Goal: Communication & Community: Answer question/provide support

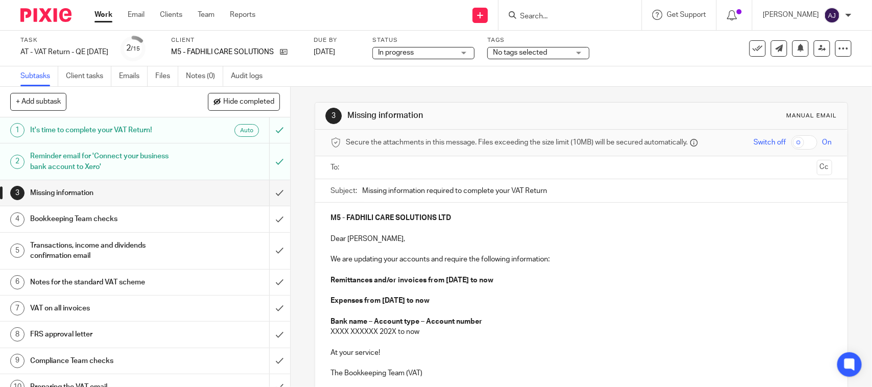
click at [545, 9] on form at bounding box center [573, 15] width 109 height 13
click at [545, 16] on input "Search" at bounding box center [565, 16] width 92 height 9
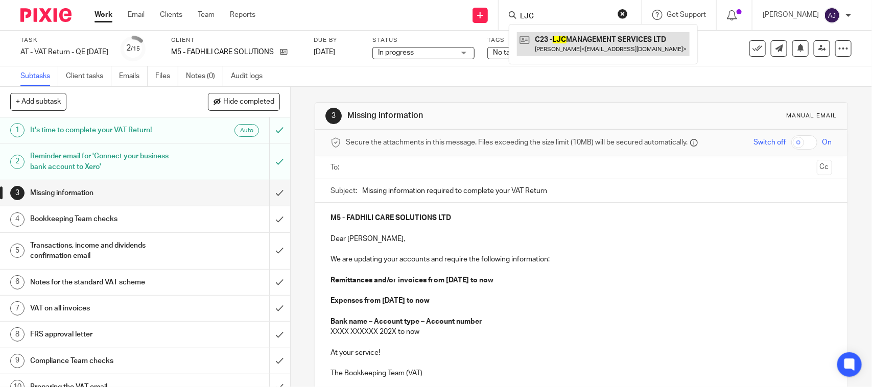
type input "LJC"
click at [611, 37] on link at bounding box center [603, 44] width 173 height 24
click at [635, 88] on div "3 Missing information Manual email Secure the attachments in this message. File…" at bounding box center [581, 282] width 533 height 391
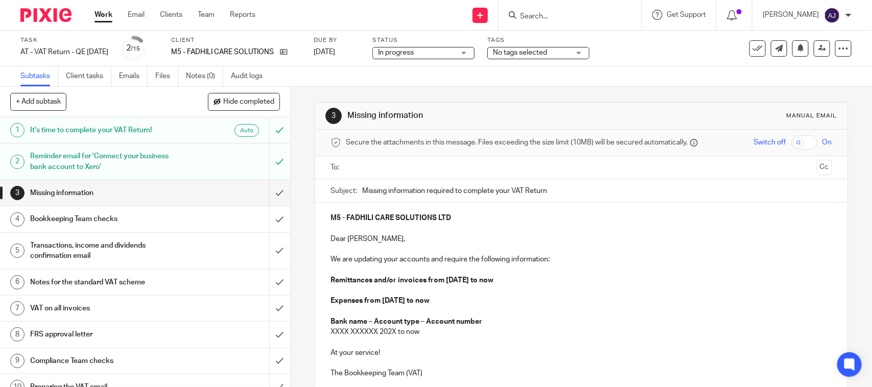
click at [655, 80] on div "Subtasks Client tasks Emails Files Notes (0) Audit logs" at bounding box center [436, 76] width 872 height 20
click at [288, 49] on icon at bounding box center [284, 52] width 8 height 8
click at [452, 74] on div "Subtasks Client tasks Emails Files Notes (0) Audit logs" at bounding box center [436, 76] width 872 height 20
click at [464, 217] on p "M5 - FADHILI CARE SOLUTIONS LTD" at bounding box center [581, 218] width 501 height 10
copy strong "FADHILI CARE SOLUTIONS LTD"
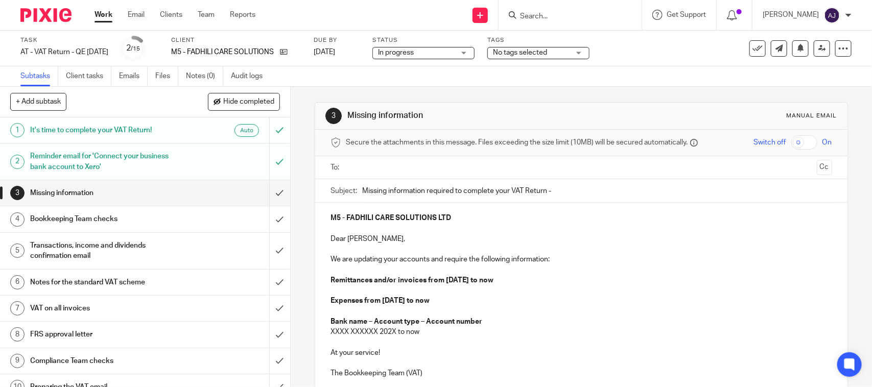
paste input "FADHILI CARE SOLUTIONS LTD"
type input "Missing information required to complete your VAT Return - FADHILI CARE SOLUTIO…"
click at [537, 277] on p "Remittances and/or invoices from 01st May 2025 to now" at bounding box center [581, 280] width 501 height 10
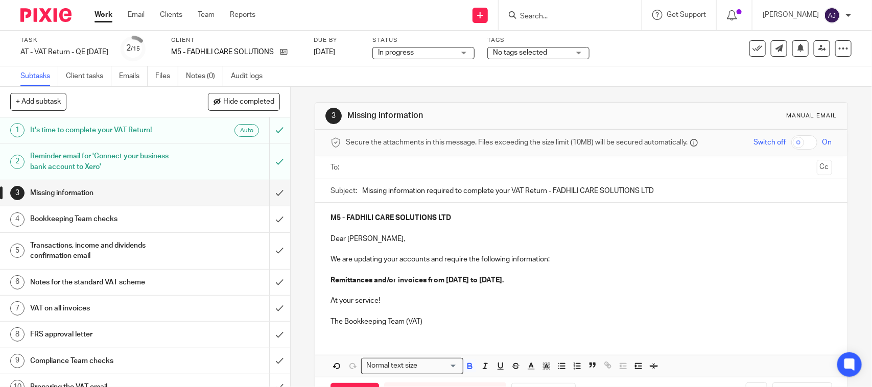
click at [397, 167] on input "text" at bounding box center [581, 168] width 463 height 12
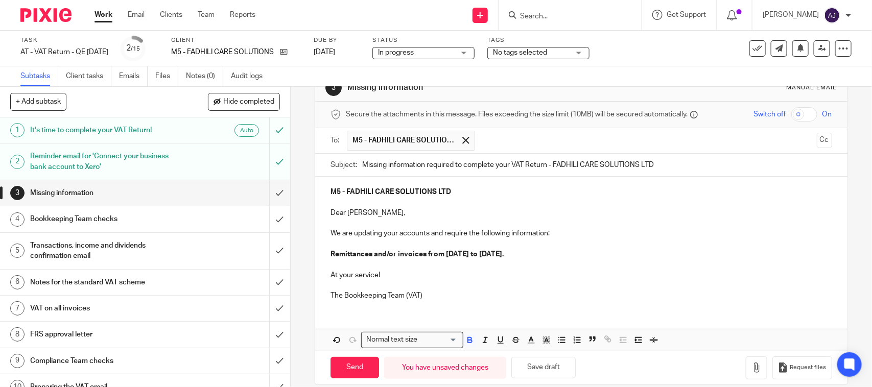
scroll to position [42, 0]
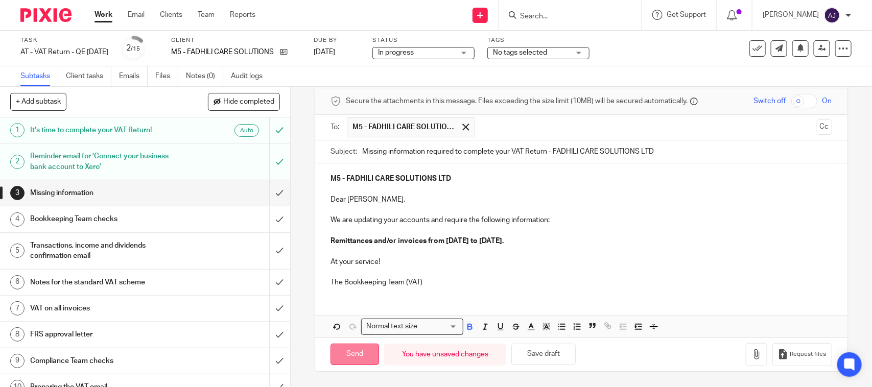
click at [345, 354] on input "Send" at bounding box center [355, 355] width 49 height 22
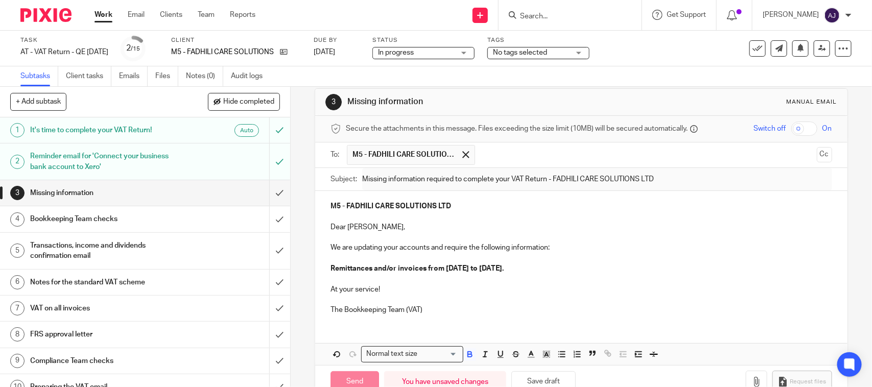
scroll to position [0, 0]
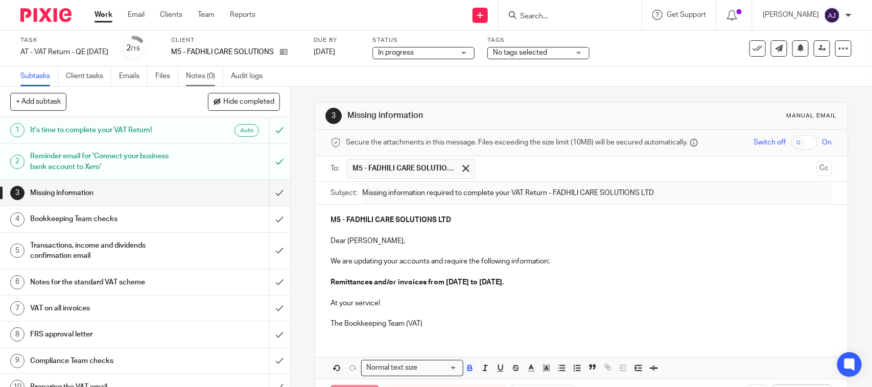
click at [200, 77] on link "Notes (0)" at bounding box center [204, 76] width 37 height 20
type input "Sent"
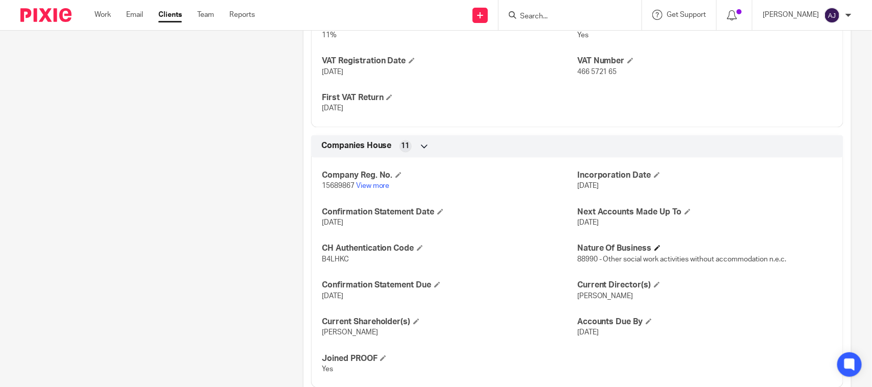
scroll to position [936, 0]
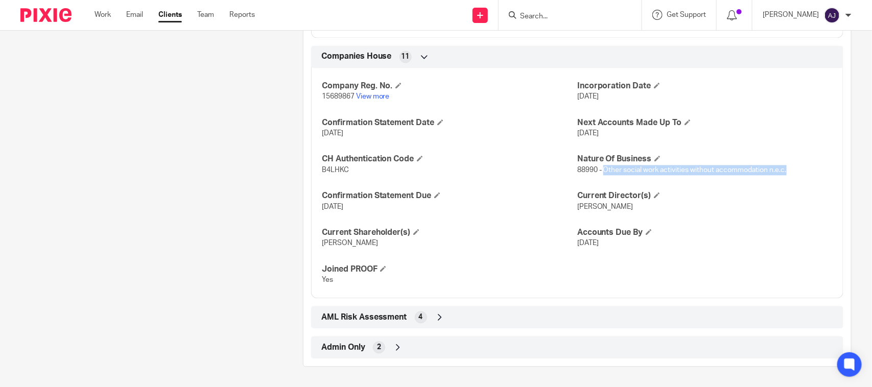
drag, startPoint x: 600, startPoint y: 169, endPoint x: 804, endPoint y: 179, distance: 203.6
click at [804, 179] on div "Company Reg. No. 15689867 View more Incorporation Date 29 Apr 2024 Confirmation…" at bounding box center [577, 179] width 532 height 239
click at [829, 167] on div "Company Reg. No. 15689867 View more Incorporation Date 29 Apr 2024 Confirmation…" at bounding box center [577, 179] width 532 height 239
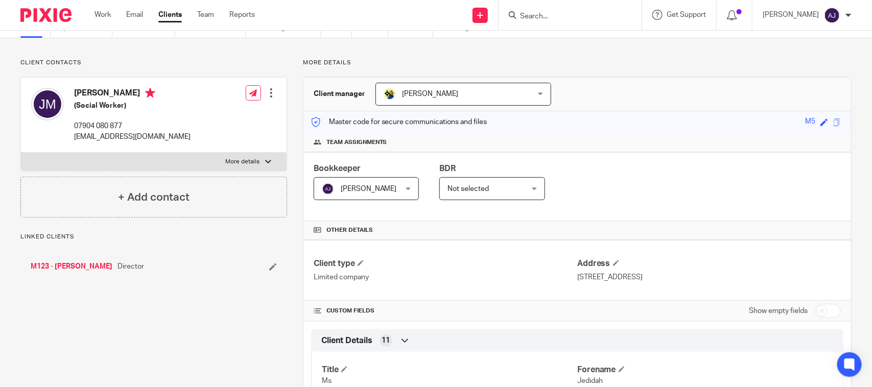
scroll to position [0, 0]
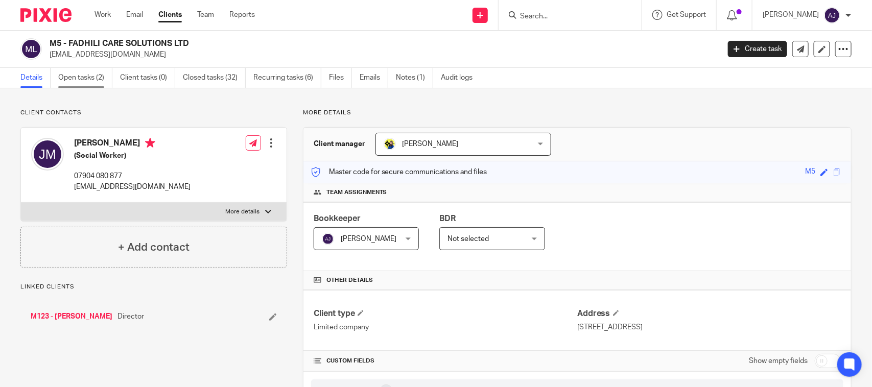
click at [88, 80] on link "Open tasks (2)" at bounding box center [85, 78] width 54 height 20
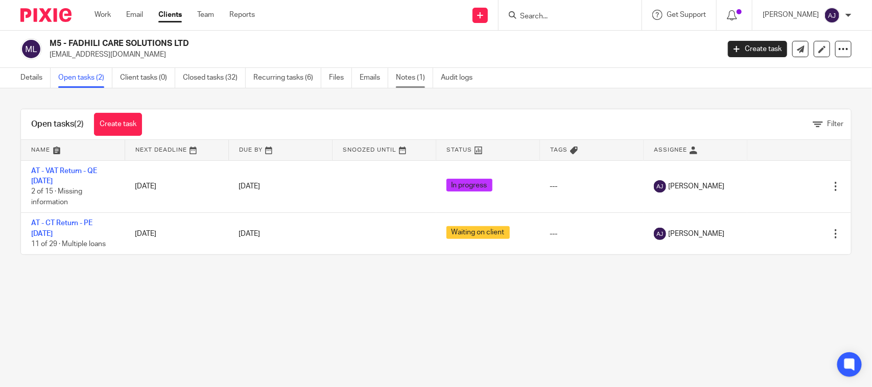
click at [407, 79] on link "Notes (1)" at bounding box center [414, 78] width 37 height 20
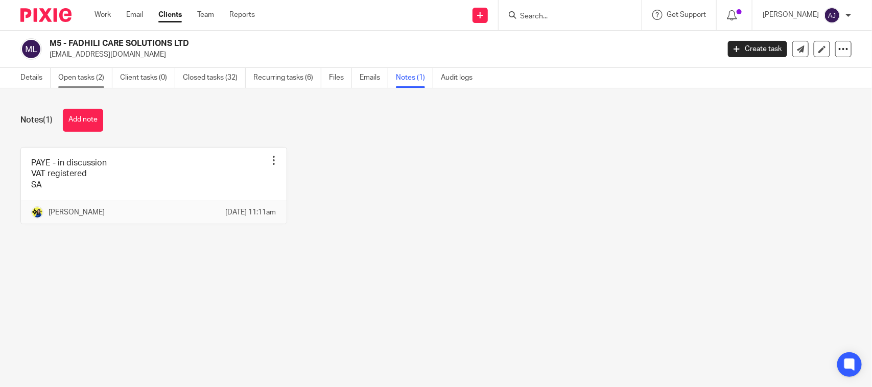
click at [82, 83] on link "Open tasks (2)" at bounding box center [85, 78] width 54 height 20
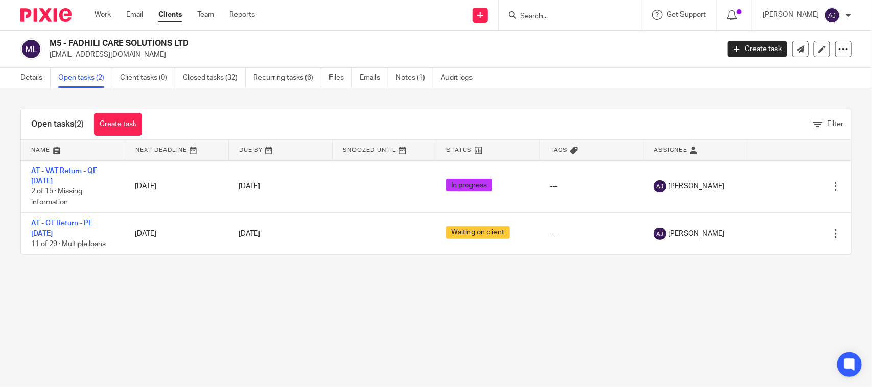
click at [326, 294] on main "M5 - FADHILI CARE SOLUTIONS LTD jed_mburu@yahoo.co.uk Create task Update from C…" at bounding box center [436, 193] width 872 height 387
click at [297, 286] on main "M5 - FADHILI CARE SOLUTIONS LTD jed_mburu@yahoo.co.uk Create task Update from C…" at bounding box center [436, 193] width 872 height 387
click at [24, 80] on link "Details" at bounding box center [35, 78] width 30 height 20
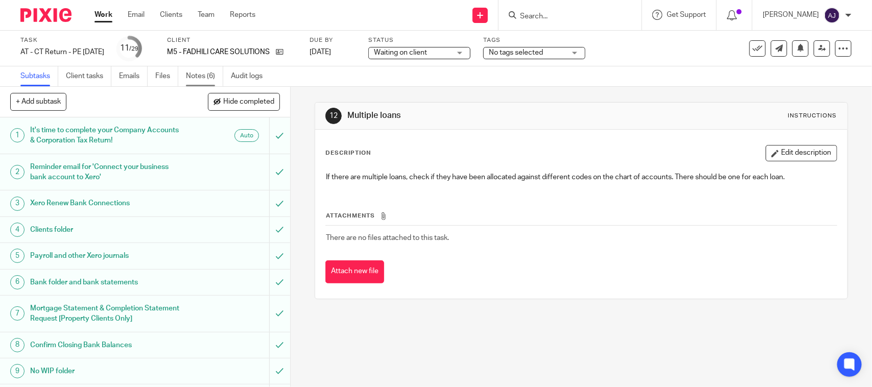
click at [205, 77] on link "Notes (6)" at bounding box center [204, 76] width 37 height 20
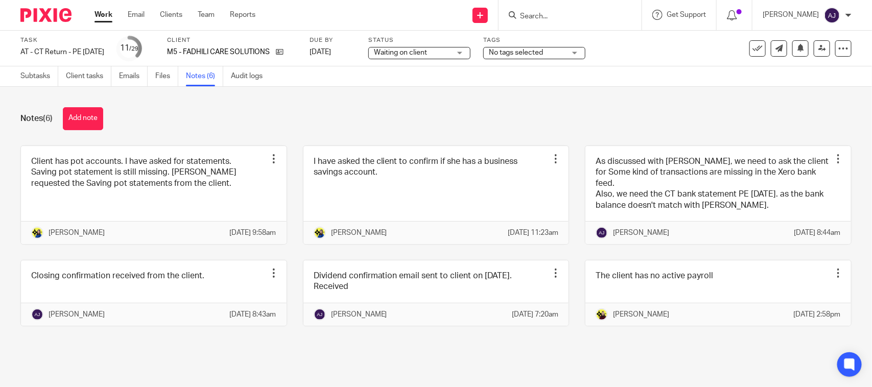
click at [630, 123] on div "Notes (6) Add note" at bounding box center [435, 118] width 831 height 23
click at [240, 124] on div "Notes (6) Add note" at bounding box center [435, 118] width 831 height 23
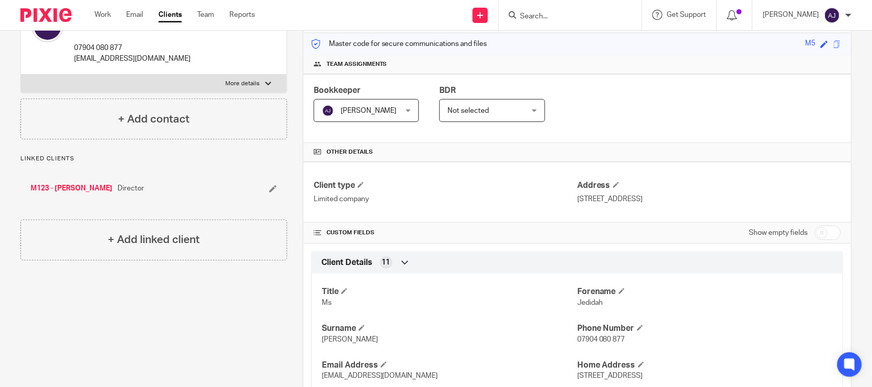
scroll to position [128, 0]
click at [609, 14] on input "Search" at bounding box center [565, 16] width 92 height 9
click at [601, 54] on div "Master code for secure communications and files M5 Save M5" at bounding box center [578, 45] width 548 height 22
click at [604, 69] on h4 "Team assignments" at bounding box center [577, 65] width 527 height 8
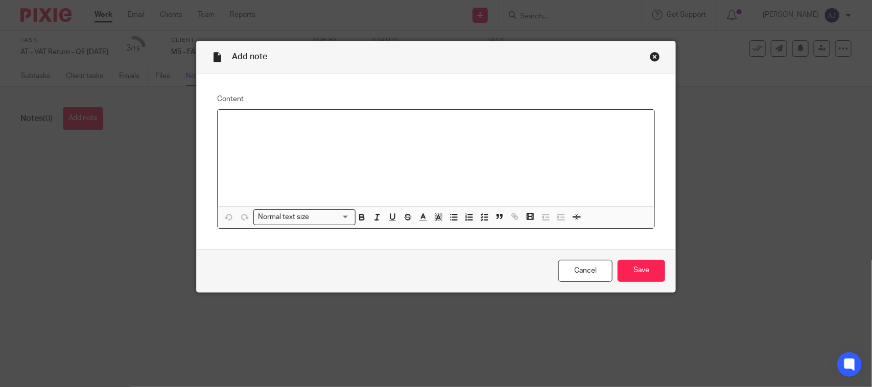
click at [227, 137] on div at bounding box center [436, 158] width 437 height 97
click at [639, 262] on input "Save" at bounding box center [642, 271] width 48 height 22
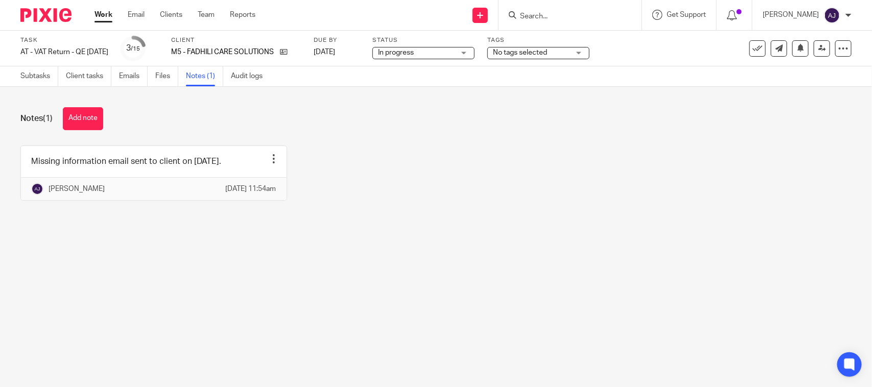
click at [685, 277] on main "Task AT - VAT Return - QE [DATE] Save AT - VAT Return - QE [DATE] 3 /15 Client …" at bounding box center [436, 193] width 872 height 387
click at [411, 188] on div "Missing information email sent to client on [DATE]. Edit note Delete note [PERS…" at bounding box center [428, 181] width 847 height 71
click at [38, 67] on link "Subtasks" at bounding box center [39, 76] width 38 height 20
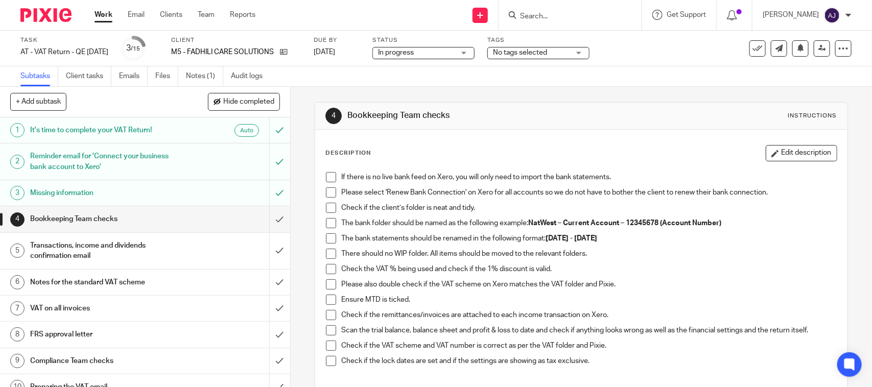
click at [331, 180] on span at bounding box center [331, 177] width 10 height 10
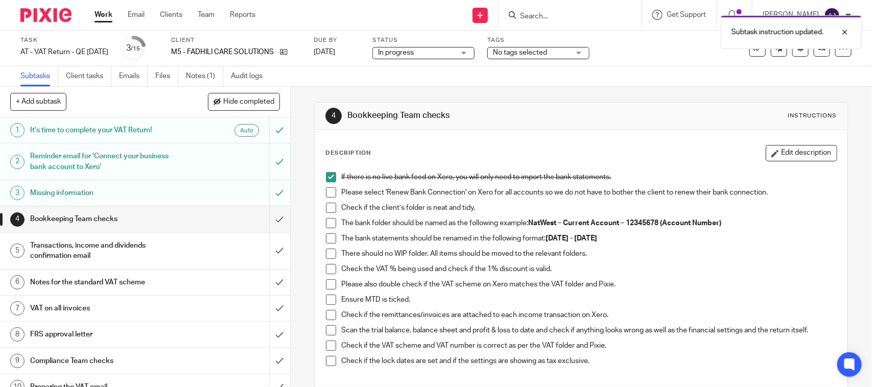
click at [326, 203] on span at bounding box center [331, 208] width 10 height 10
click at [326, 192] on span at bounding box center [331, 193] width 10 height 10
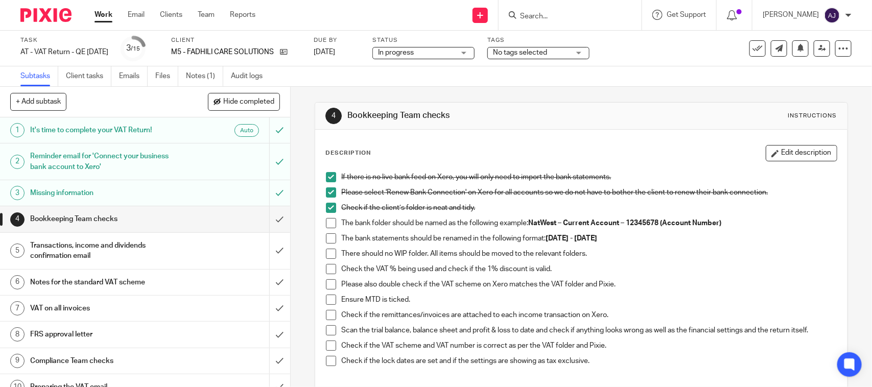
click at [328, 220] on span at bounding box center [331, 223] width 10 height 10
click at [326, 239] on span at bounding box center [331, 239] width 10 height 10
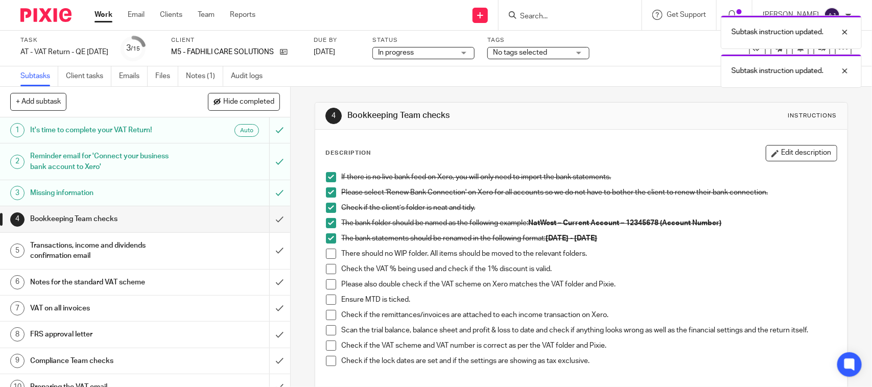
click at [330, 257] on span at bounding box center [331, 254] width 10 height 10
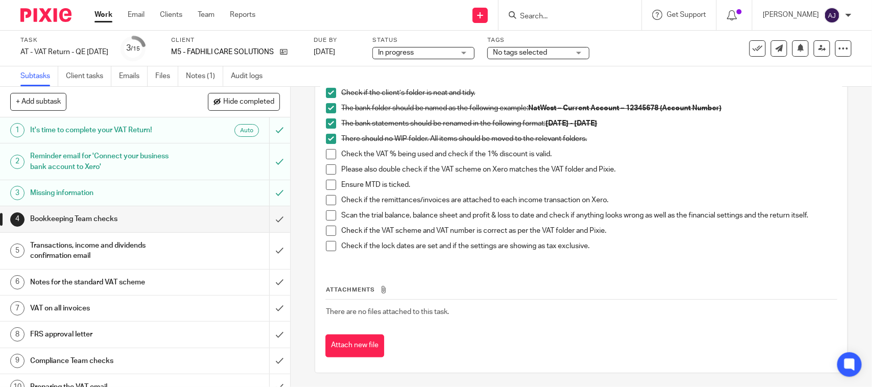
scroll to position [116, 0]
click at [328, 156] on span at bounding box center [331, 153] width 10 height 10
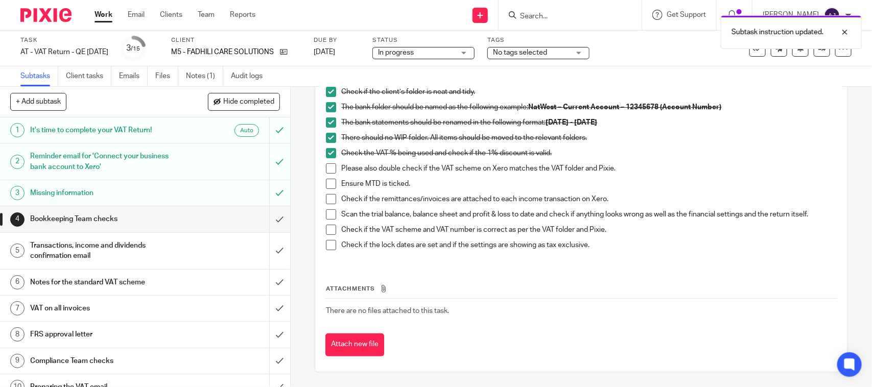
click at [328, 169] on span at bounding box center [331, 169] width 10 height 10
click at [331, 184] on span at bounding box center [331, 184] width 10 height 10
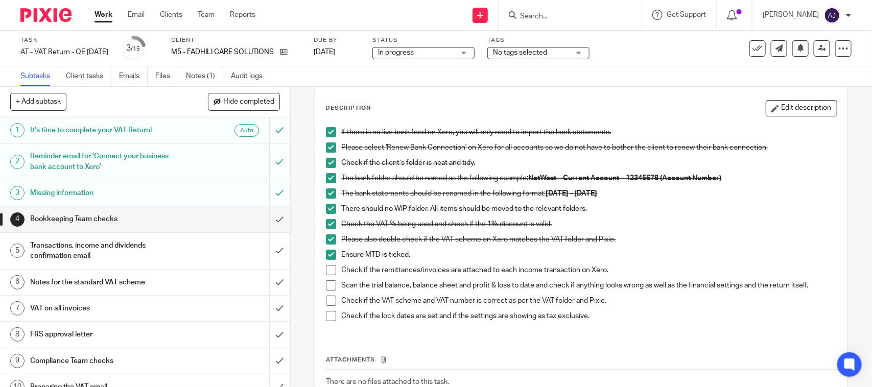
scroll to position [0, 0]
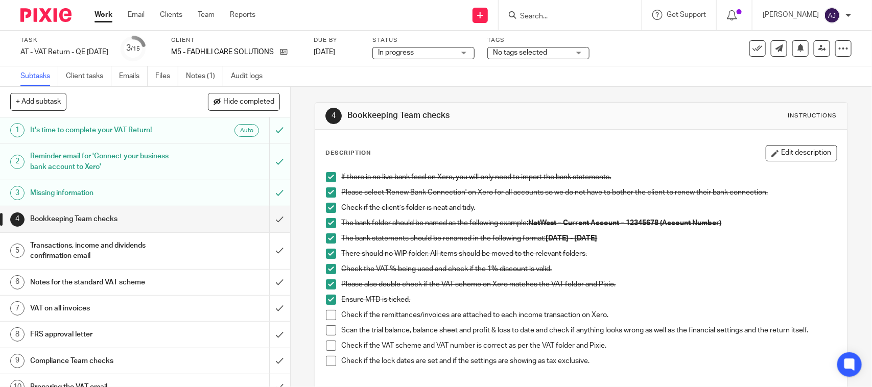
click at [414, 92] on div "4 Bookkeeping Team checks Instructions Description Edit description If there is…" at bounding box center [581, 295] width 533 height 417
click at [328, 335] on span at bounding box center [331, 331] width 10 height 10
click at [328, 343] on span at bounding box center [331, 346] width 10 height 10
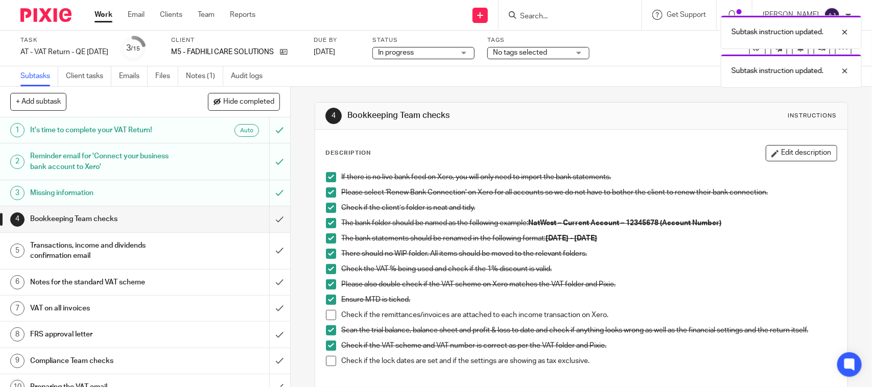
click at [327, 364] on span at bounding box center [331, 361] width 10 height 10
click at [189, 249] on div "Transactions, income and dividends confirmation email" at bounding box center [144, 251] width 229 height 26
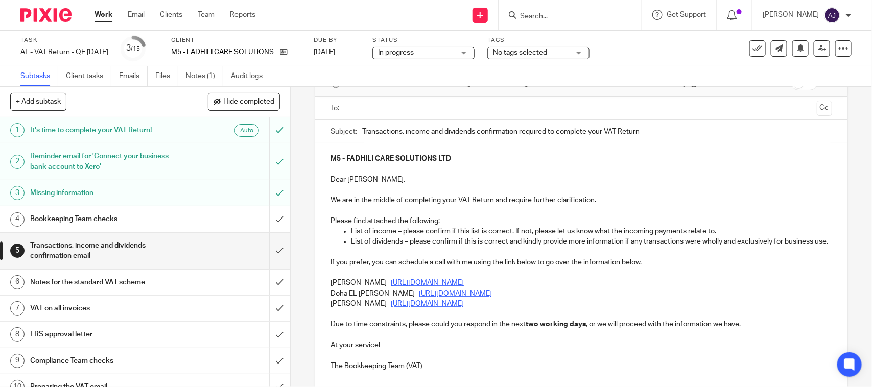
scroll to position [128, 0]
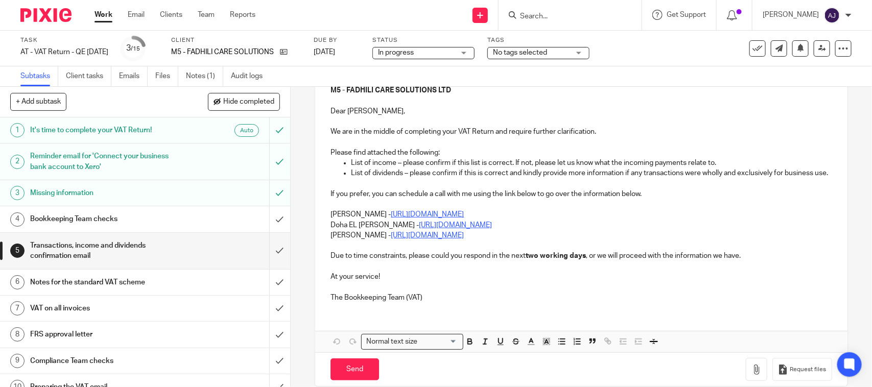
click at [351, 174] on li "List of dividends – please confirm if this is correct and kindly provide more i…" at bounding box center [591, 173] width 481 height 10
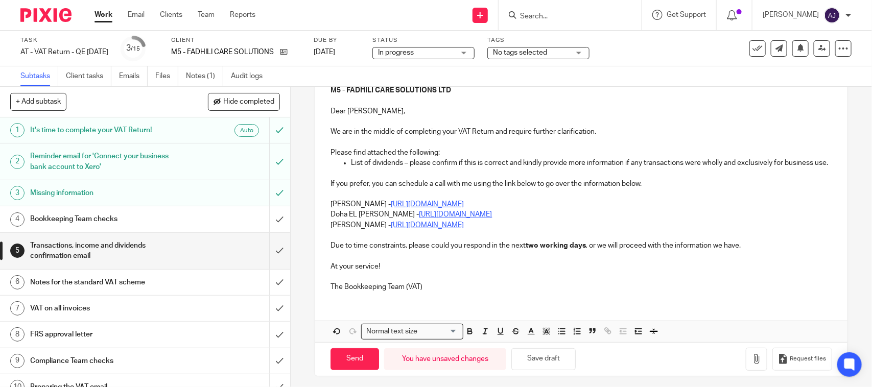
click at [323, 215] on div "M5 - FADHILI CARE SOLUTIONS LTD Dear Jedidah, We are in the middle of completin…" at bounding box center [581, 187] width 532 height 225
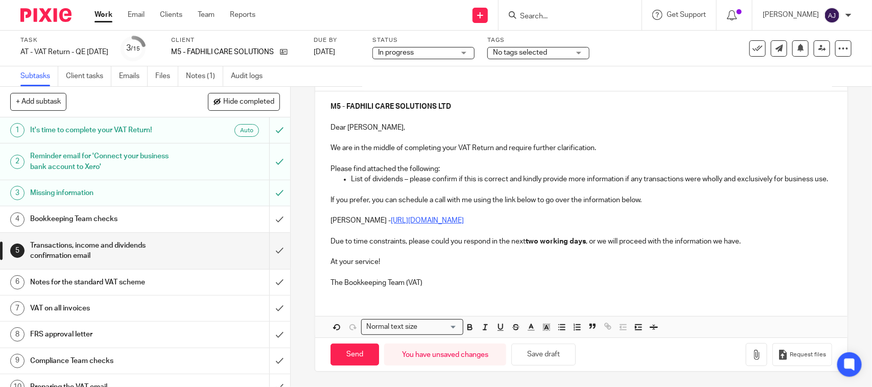
scroll to position [0, 0]
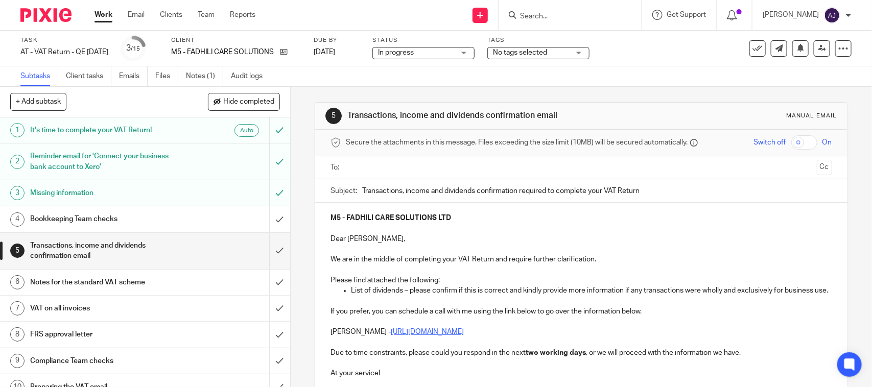
click at [534, 212] on div "M5 - FADHILI CARE SOLUTIONS LTD Dear Jedidah, We are in the middle of completin…" at bounding box center [581, 305] width 532 height 204
copy strong "FADHILI CARE SOLUTIONS LTD"
paste input "FADHILI CARE SOLUTIONS LTD"
type input "Transactions, income and dividends confirmation required to complete your VAT R…"
click at [393, 244] on p "Dear Jedidah," at bounding box center [581, 239] width 501 height 10
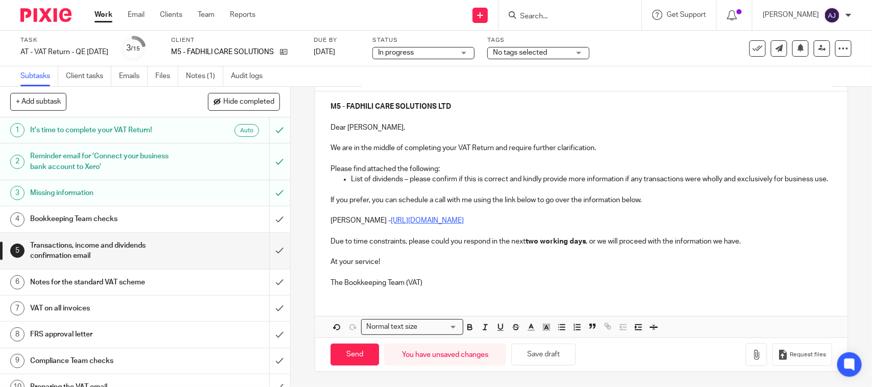
scroll to position [123, 0]
click at [752, 351] on icon "button" at bounding box center [757, 355] width 10 height 10
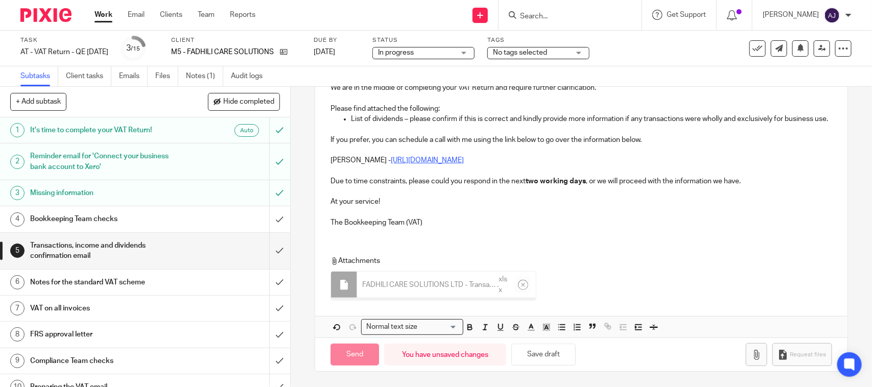
scroll to position [0, 0]
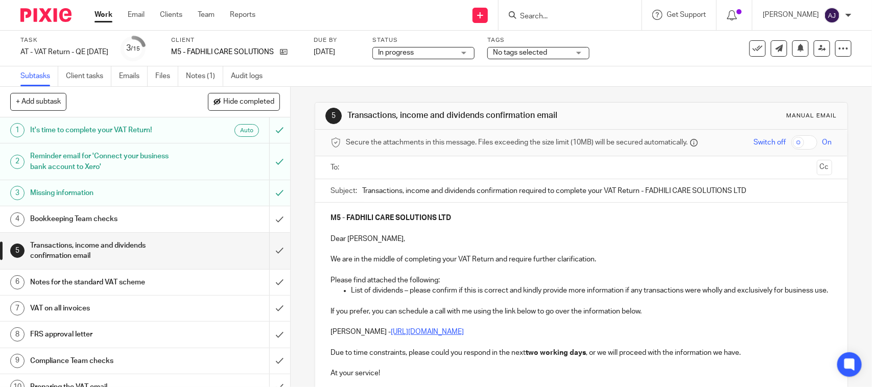
click at [405, 166] on input "text" at bounding box center [581, 168] width 463 height 12
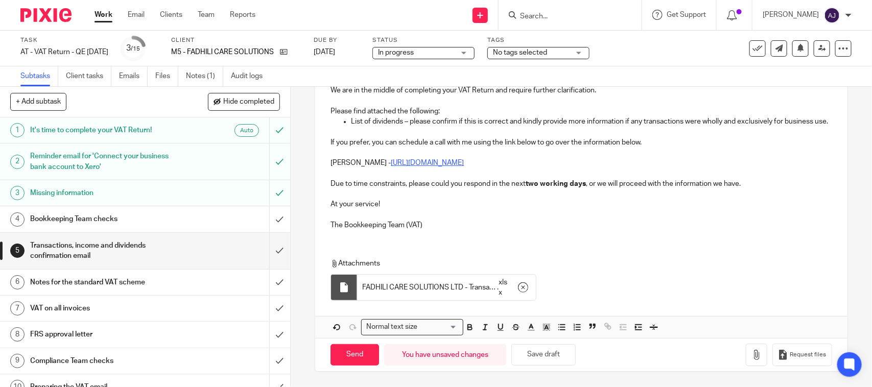
scroll to position [184, 0]
click at [345, 359] on input "Send" at bounding box center [355, 355] width 49 height 22
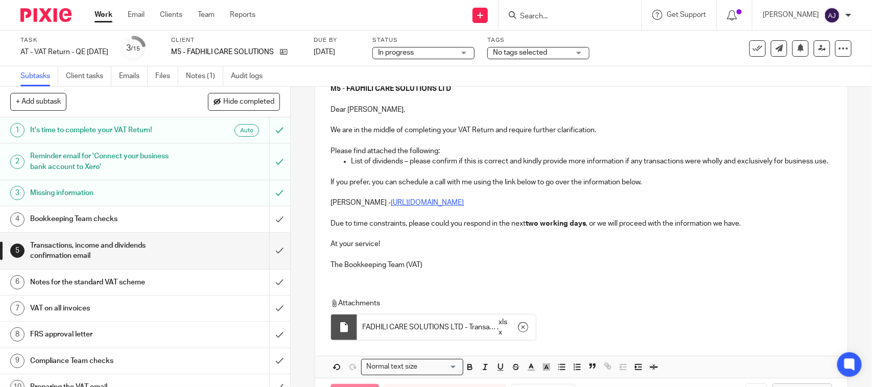
scroll to position [0, 0]
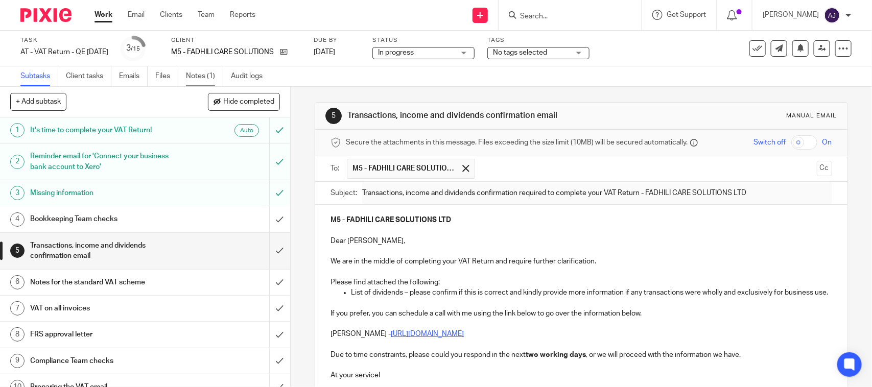
click at [201, 77] on link "Notes (1)" at bounding box center [204, 76] width 37 height 20
type input "Sent"
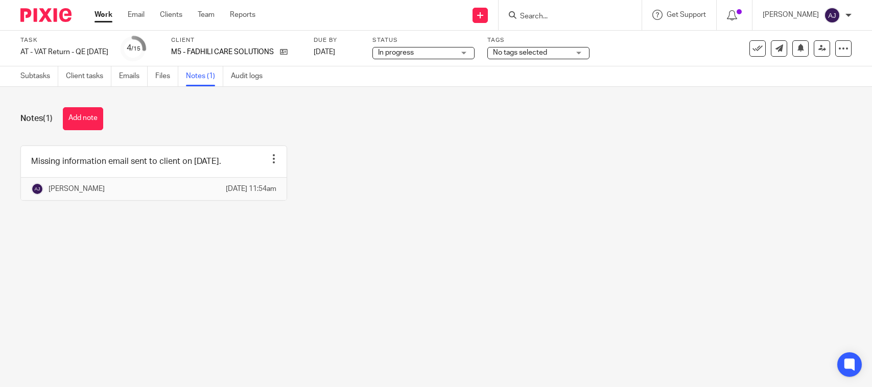
click at [87, 126] on button "Add note" at bounding box center [83, 118] width 40 height 23
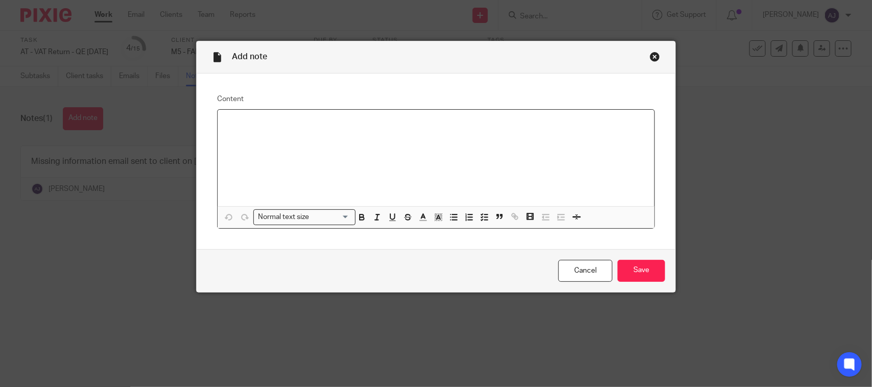
click at [224, 118] on div at bounding box center [436, 158] width 437 height 97
click at [239, 136] on div at bounding box center [436, 158] width 437 height 97
click at [638, 264] on input "Save" at bounding box center [642, 271] width 48 height 22
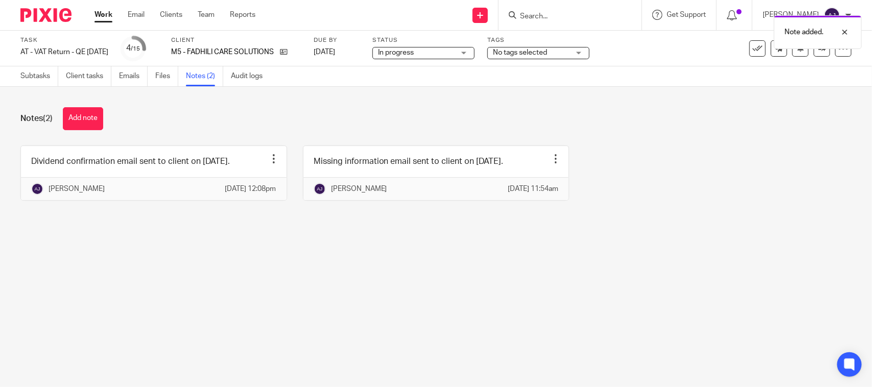
click at [658, 251] on main "Task AT - VAT Return - QE 31-07-2025 Save AT - VAT Return - QE 31-07-2025 4 /15…" at bounding box center [436, 193] width 872 height 387
click at [473, 50] on div "In progress In progress" at bounding box center [424, 53] width 102 height 12
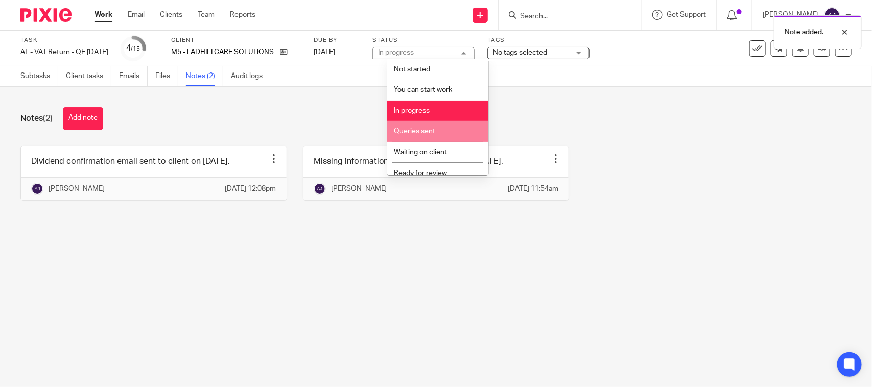
click at [463, 133] on li "Queries sent" at bounding box center [437, 131] width 101 height 21
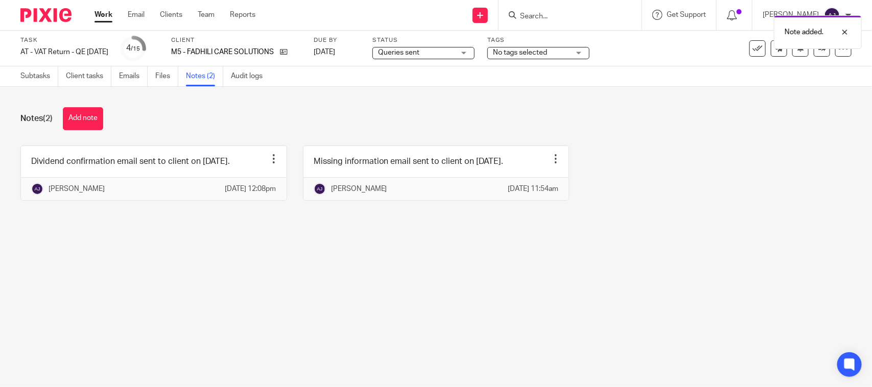
click at [558, 120] on div "Notes (2) Add note" at bounding box center [435, 118] width 831 height 23
click at [105, 11] on link "Work" at bounding box center [104, 15] width 18 height 10
click at [397, 83] on div "Subtasks Client tasks Emails Files Notes (2) Audit logs" at bounding box center [436, 76] width 872 height 20
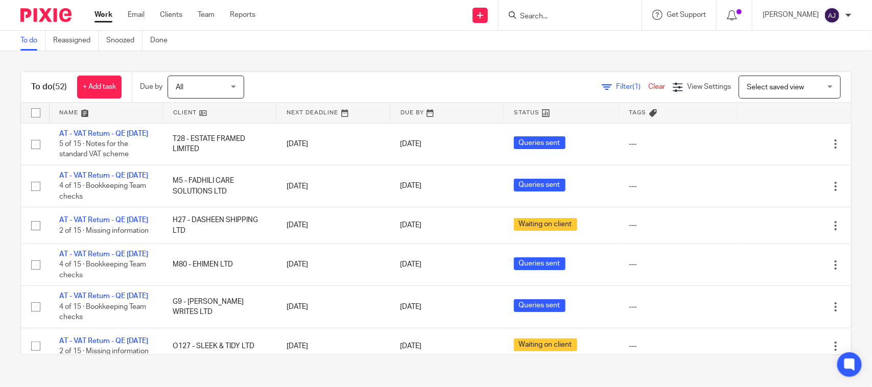
click at [377, 58] on div "To do (52) + Add task Due by All All [DATE] [DATE] This week Next week This mon…" at bounding box center [436, 213] width 872 height 324
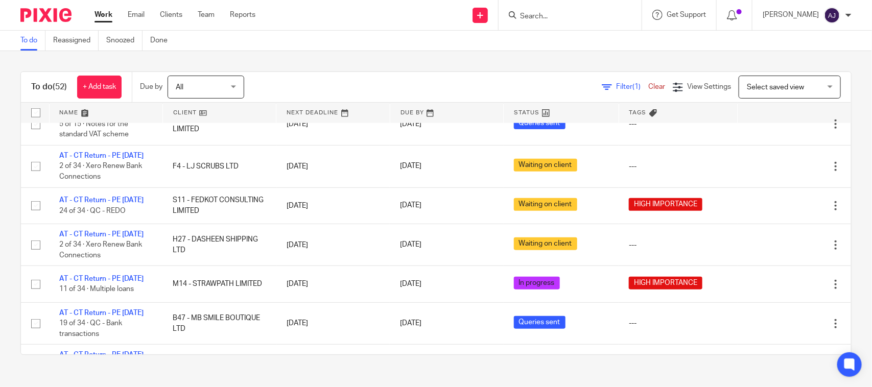
scroll to position [383, 0]
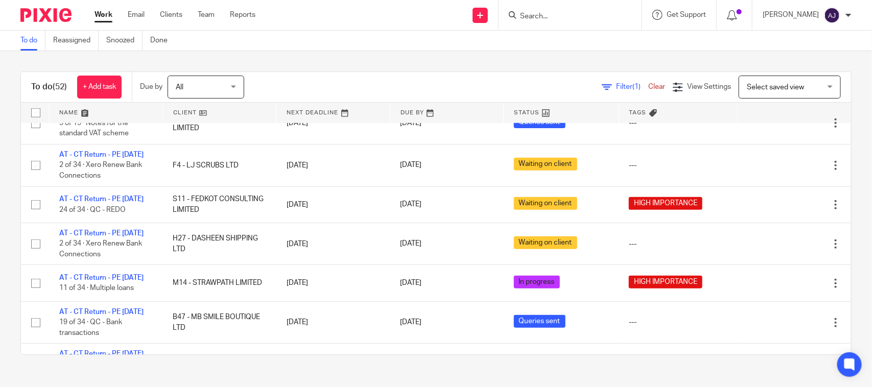
click at [305, 87] on div "Filter (1) Clear View Settings View Settings (1) Filters Clear Save Manage save…" at bounding box center [556, 87] width 589 height 23
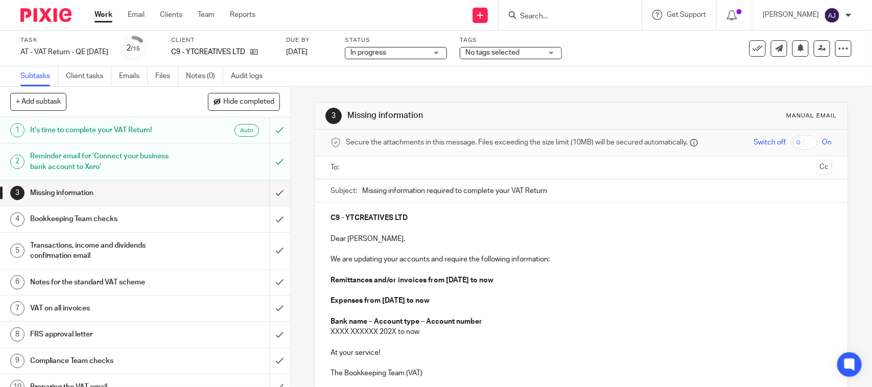
click at [303, 96] on div "3 Missing information Manual email Secure the attachments in this message. File…" at bounding box center [582, 237] width 582 height 300
click at [293, 96] on div "3 Missing information Manual email Secure the attachments in this message. File…" at bounding box center [582, 237] width 582 height 300
click at [296, 93] on div "3 Missing information Manual email Secure the attachments in this message. File…" at bounding box center [582, 237] width 582 height 300
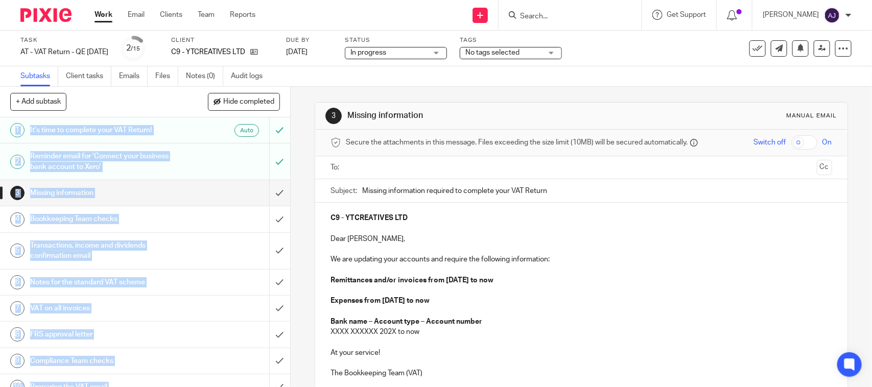
drag, startPoint x: 286, startPoint y: 85, endPoint x: 292, endPoint y: 108, distance: 23.3
click at [292, 108] on main "Task AT - VAT Return - QE 31-07-2025 Save AT - VAT Return - QE 31-07-2025 2 /15…" at bounding box center [436, 193] width 872 height 387
click at [292, 108] on div "3 Missing information Manual email Secure the attachments in this message. File…" at bounding box center [582, 237] width 582 height 300
drag, startPoint x: 287, startPoint y: 85, endPoint x: 307, endPoint y: 96, distance: 22.9
click at [307, 96] on main "Task AT - VAT Return - QE 31-07-2025 Save AT - VAT Return - QE 31-07-2025 2 /15…" at bounding box center [436, 193] width 872 height 387
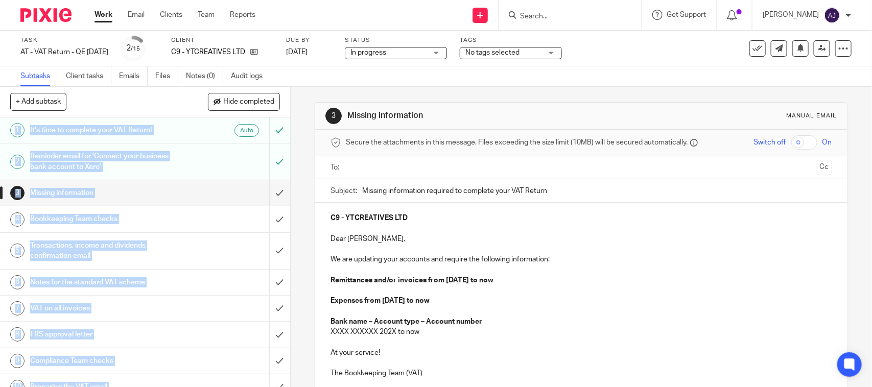
click at [307, 96] on div "3 Missing information Manual email Secure the attachments in this message. File…" at bounding box center [582, 237] width 582 height 300
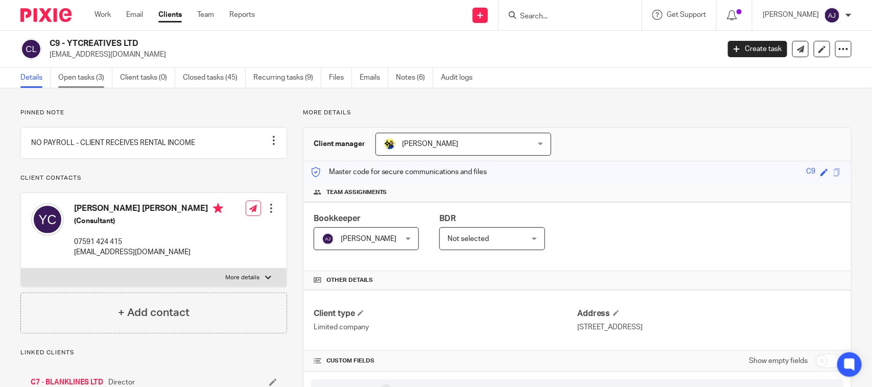
click at [100, 82] on link "Open tasks (3)" at bounding box center [85, 78] width 54 height 20
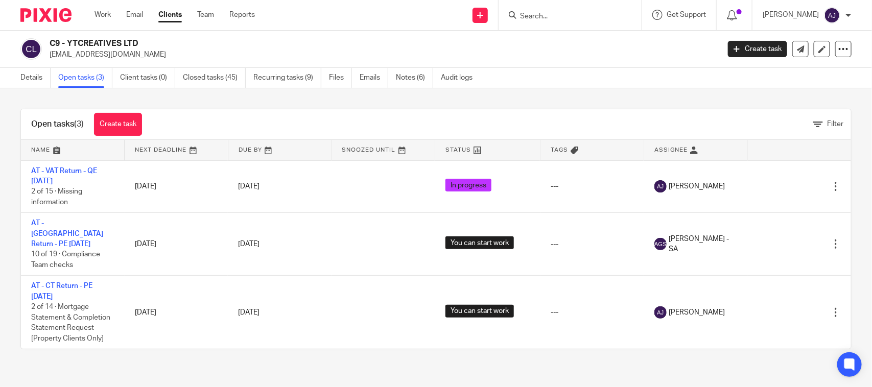
click at [410, 35] on div "C9 - YTCREATIVES LTD [EMAIL_ADDRESS][DOMAIN_NAME] Create task Update from Compa…" at bounding box center [436, 49] width 872 height 37
click at [570, 95] on div "Open tasks (3) Create task Filter Name Next Deadline Due By Snoozed Until Statu…" at bounding box center [436, 229] width 872 height 282
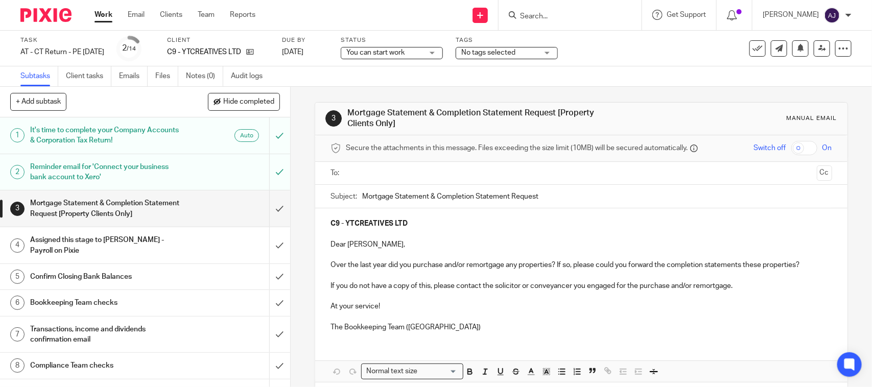
click at [287, 86] on div "Subtasks Client tasks Emails Files Notes (0) Audit logs" at bounding box center [436, 76] width 872 height 20
click at [299, 98] on div "3 Mortgage Statement & Completion Statement Request [Property Clients Only] Man…" at bounding box center [582, 237] width 582 height 300
click at [372, 42] on label "Status" at bounding box center [392, 40] width 102 height 8
click at [375, 44] on label "Status" at bounding box center [392, 40] width 102 height 8
click at [380, 57] on span "You can start work" at bounding box center [384, 53] width 77 height 11
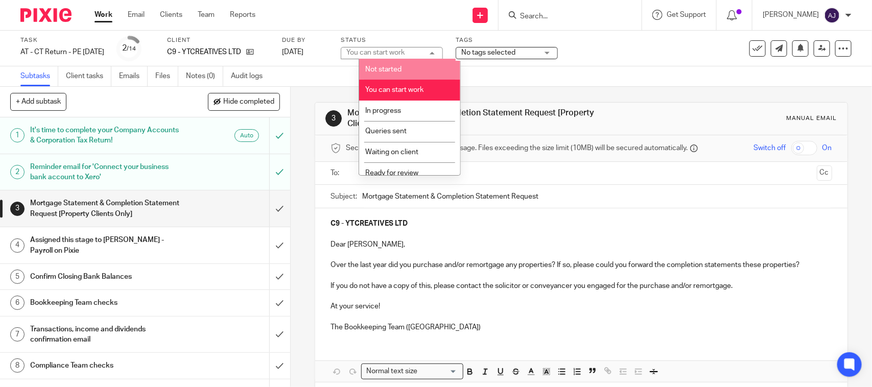
click at [407, 67] on li "Not started" at bounding box center [409, 69] width 101 height 21
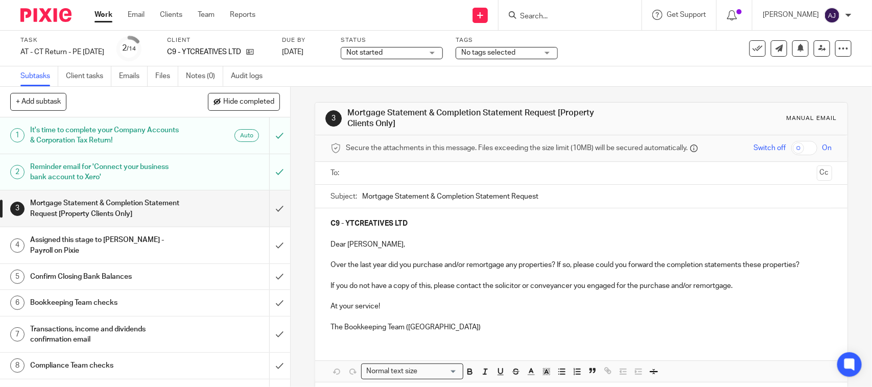
click at [414, 57] on span "Not started" at bounding box center [384, 53] width 77 height 11
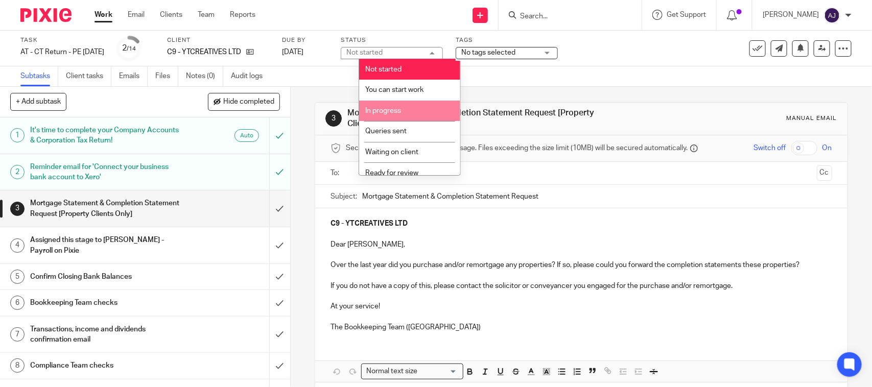
click at [407, 105] on li "In progress" at bounding box center [409, 111] width 101 height 21
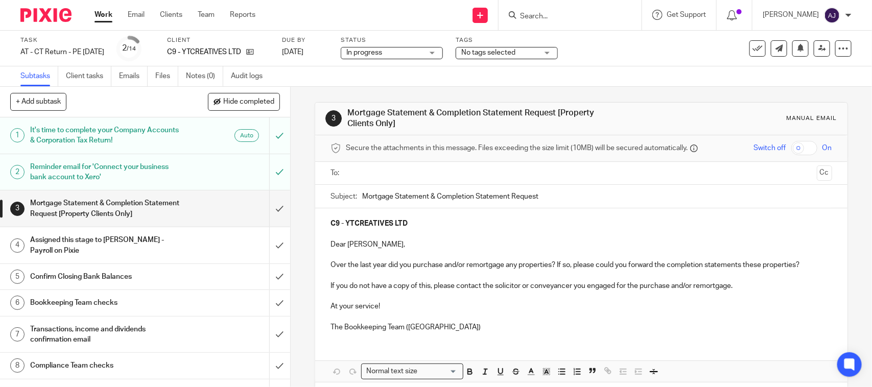
click at [427, 81] on div "Subtasks Client tasks Emails Files Notes (0) Audit logs" at bounding box center [436, 76] width 872 height 20
click at [369, 88] on div "3 Mortgage Statement & Completion Statement Request [Property Clients Only] Man…" at bounding box center [581, 259] width 533 height 345
click at [292, 174] on div "3 Mortgage Statement & Completion Statement Request [Property Clients Only] Man…" at bounding box center [582, 237] width 582 height 300
click at [625, 72] on div "Subtasks Client tasks Emails Files Notes (0) Audit logs" at bounding box center [436, 76] width 872 height 20
click at [266, 203] on input "submit" at bounding box center [145, 209] width 290 height 36
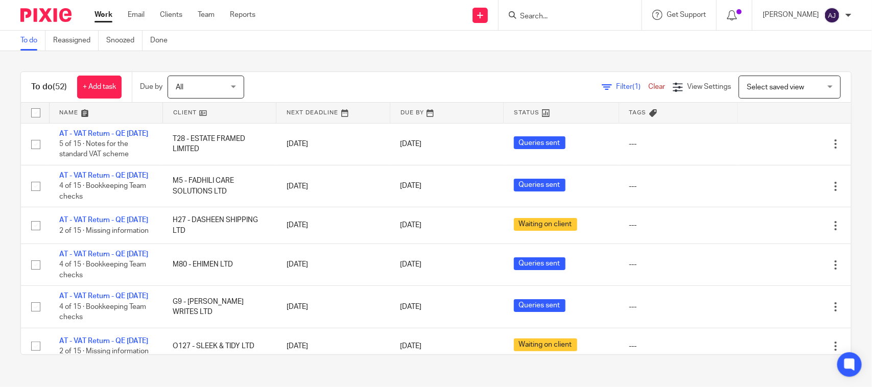
click at [345, 76] on div "Filter (1) Clear View Settings View Settings (1) Filters Clear Save Manage save…" at bounding box center [556, 87] width 589 height 23
click at [706, 53] on div "To do (52) + Add task Due by All All Today Tomorrow This week Next week This mo…" at bounding box center [436, 213] width 872 height 324
click at [458, 66] on div "To do (52) + Add task Due by All All Today Tomorrow This week Next week This mo…" at bounding box center [436, 213] width 872 height 324
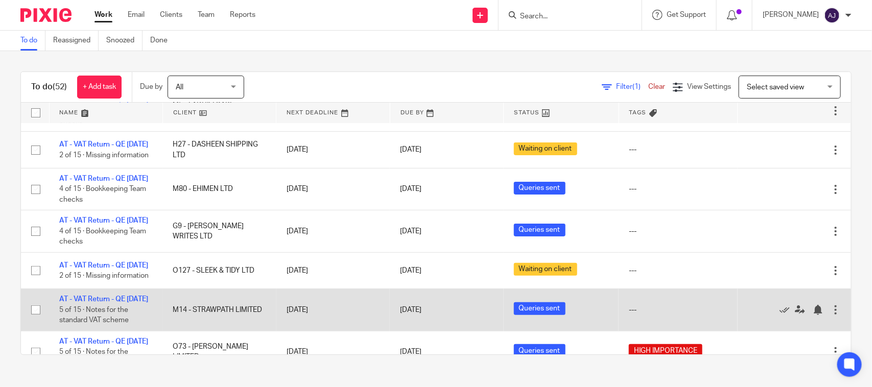
scroll to position [64, 0]
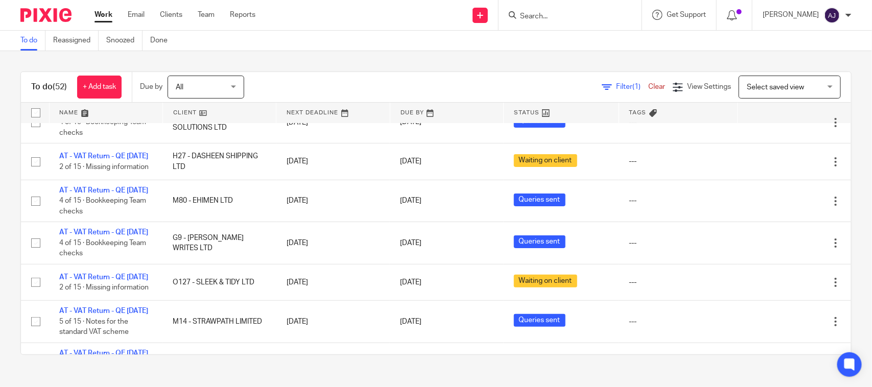
click at [321, 54] on div "To do (52) + Add task Due by All All Today Tomorrow This week Next week This mo…" at bounding box center [436, 213] width 872 height 324
click at [314, 65] on div "To do (52) + Add task Due by All All Today Tomorrow This week Next week This mo…" at bounding box center [436, 213] width 872 height 324
click at [360, 95] on div "Filter (1) Clear View Settings View Settings (1) Filters Clear Save Manage save…" at bounding box center [556, 87] width 589 height 23
click at [489, 83] on div "Filter (1) Clear View Settings View Settings (1) Filters Clear Save Manage save…" at bounding box center [556, 87] width 589 height 23
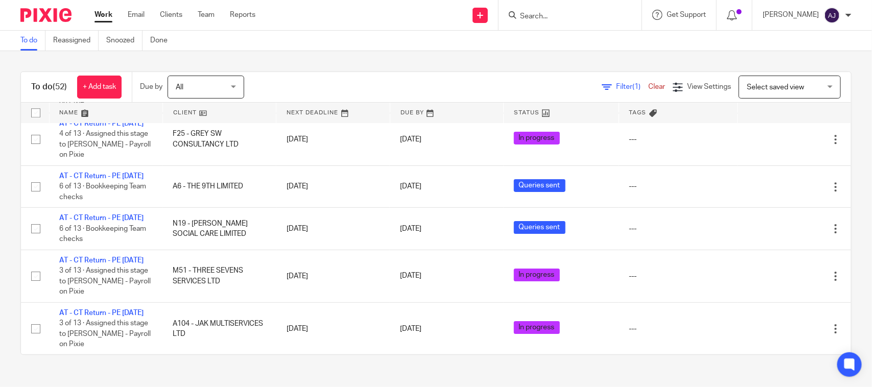
scroll to position [1597, 0]
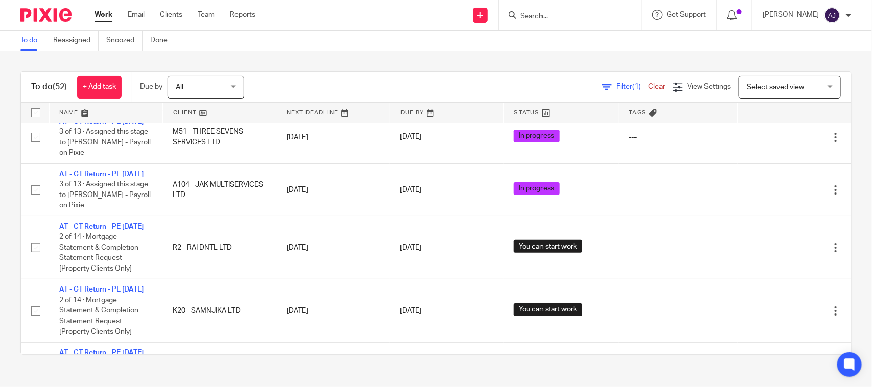
click at [460, 39] on div "To do Reassigned Snoozed Done" at bounding box center [436, 41] width 872 height 20
click at [458, 58] on div "To do (52) + Add task Due by All All Today Tomorrow This week Next week This mo…" at bounding box center [436, 213] width 872 height 324
click at [353, 52] on div "To do (52) + Add task Due by All All Today Tomorrow This week Next week This mo…" at bounding box center [436, 213] width 872 height 324
click at [512, 62] on div "To do (52) + Add task Due by All All Today Tomorrow This week Next week This mo…" at bounding box center [436, 213] width 872 height 324
click at [510, 57] on div "To do (52) + Add task Due by All All Today Tomorrow This week Next week This mo…" at bounding box center [436, 213] width 872 height 324
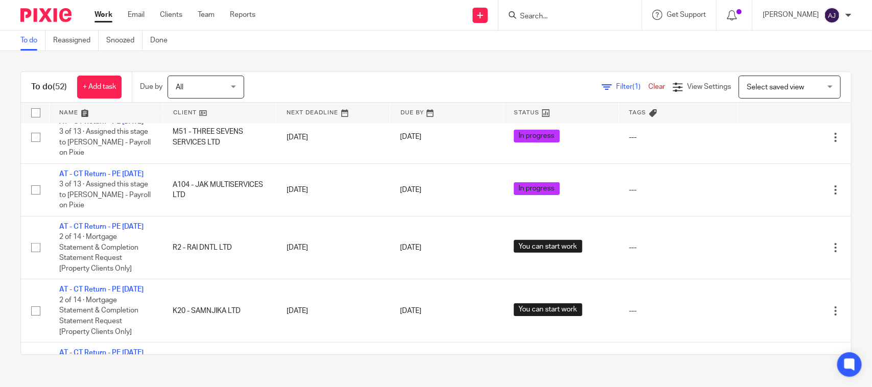
click at [510, 57] on div "To do (52) + Add task Due by All All Today Tomorrow This week Next week This mo…" at bounding box center [436, 213] width 872 height 324
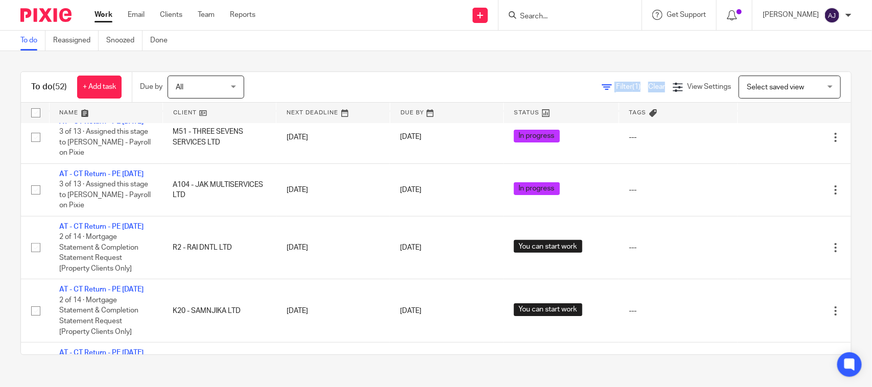
click at [510, 57] on div "To do (52) + Add task Due by All All Today Tomorrow This week Next week This mo…" at bounding box center [436, 213] width 872 height 324
click at [512, 49] on div "To do Reassigned Snoozed Done" at bounding box center [436, 41] width 872 height 20
click at [512, 46] on div "To do Reassigned Snoozed Done" at bounding box center [436, 41] width 872 height 20
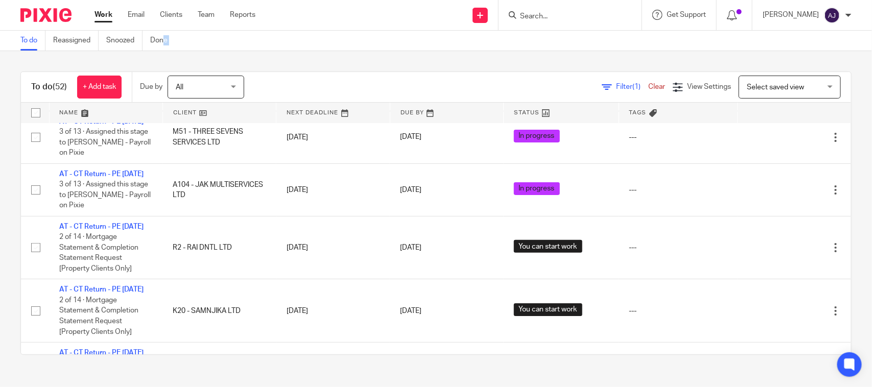
click at [512, 46] on div "To do Reassigned Snoozed Done" at bounding box center [436, 41] width 872 height 20
click at [466, 49] on div "To do Reassigned Snoozed Done" at bounding box center [436, 41] width 872 height 20
drag, startPoint x: 469, startPoint y: 42, endPoint x: 435, endPoint y: 52, distance: 34.5
click at [435, 52] on div "To do (52) + Add task Due by All All Today Tomorrow This week Next week This mo…" at bounding box center [436, 213] width 872 height 324
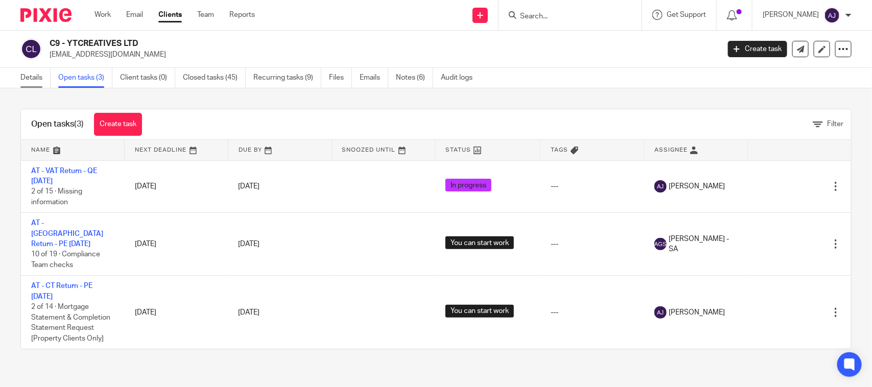
click at [38, 86] on link "Details" at bounding box center [35, 78] width 30 height 20
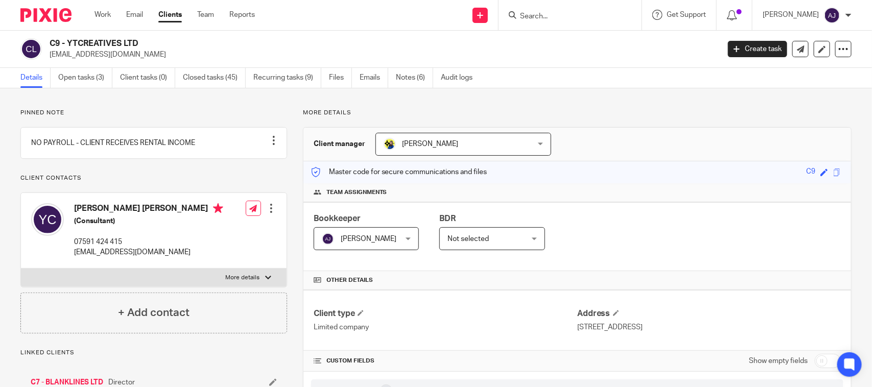
click at [633, 133] on div "Client manager [PERSON_NAME] [PERSON_NAME] [PERSON_NAME] [PERSON_NAME] [PERSON_…" at bounding box center [578, 145] width 548 height 34
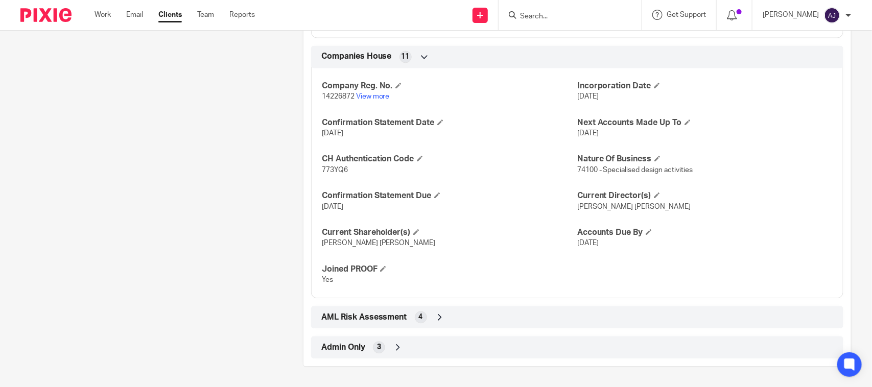
scroll to position [936, 0]
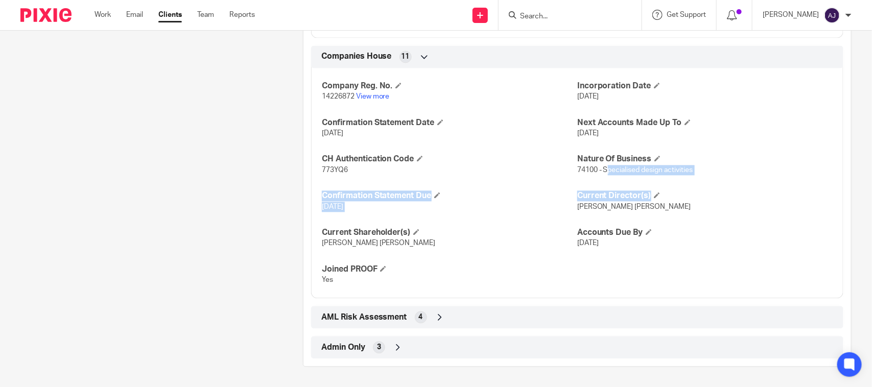
drag, startPoint x: 601, startPoint y: 171, endPoint x: 778, endPoint y: 182, distance: 176.7
click at [778, 182] on div "Company Reg. No. 14226872 View more Incorporation Date [DATE] Confirmation Stat…" at bounding box center [577, 179] width 532 height 239
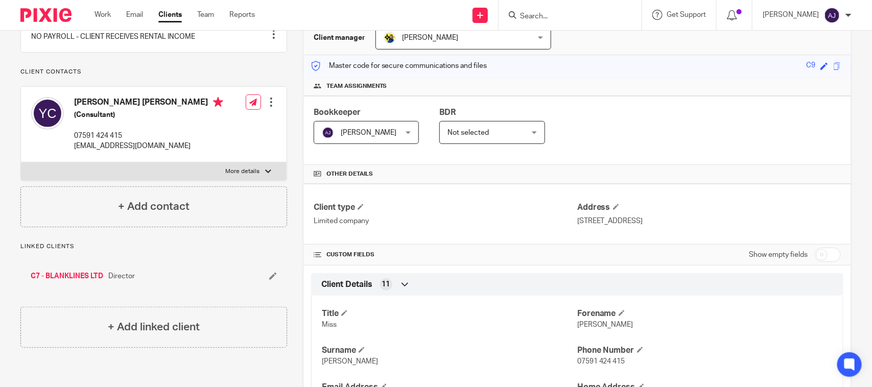
scroll to position [41, 0]
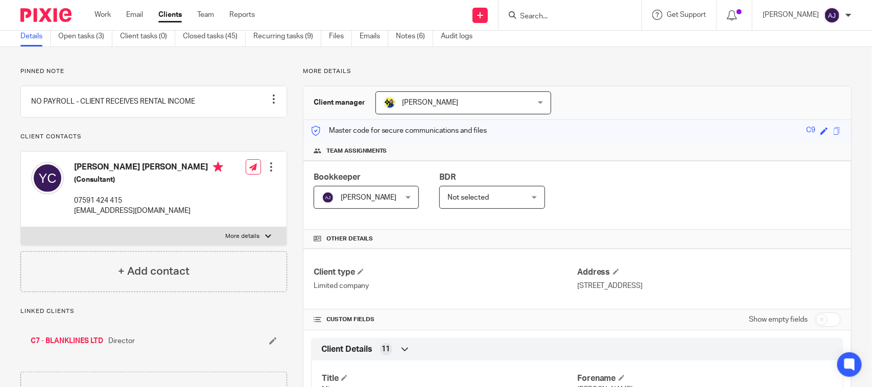
click at [575, 88] on div "Client manager [PERSON_NAME] [PERSON_NAME] [PERSON_NAME] [PERSON_NAME] [PERSON_…" at bounding box center [578, 103] width 548 height 34
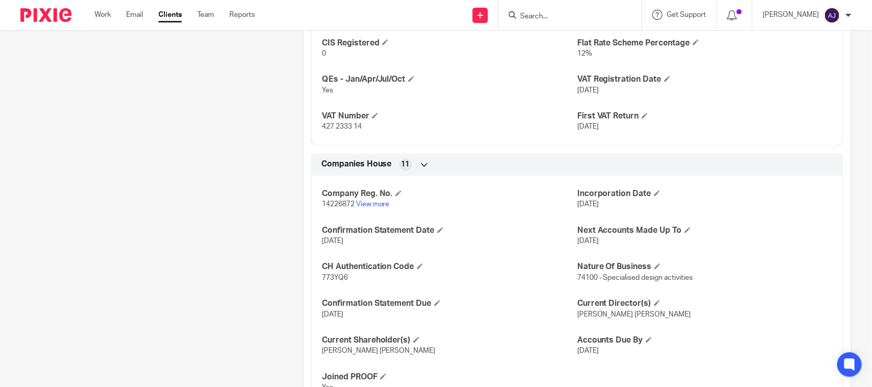
scroll to position [936, 0]
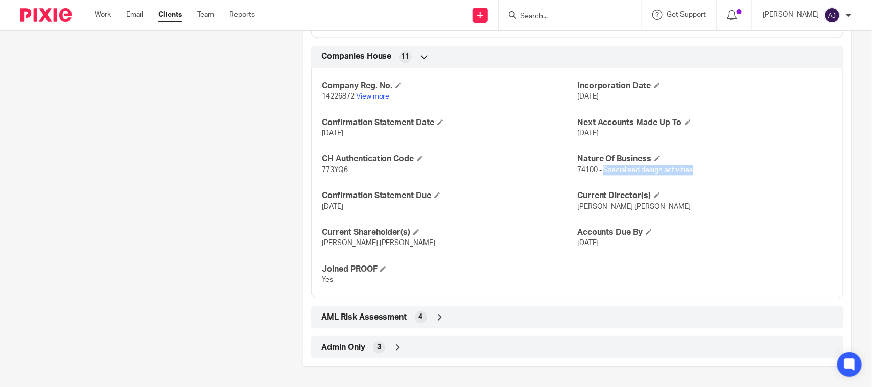
drag, startPoint x: 598, startPoint y: 170, endPoint x: 699, endPoint y: 171, distance: 100.7
click at [699, 171] on p "74100 - Specialised design activities" at bounding box center [704, 170] width 255 height 10
